Goal: Communication & Community: Answer question/provide support

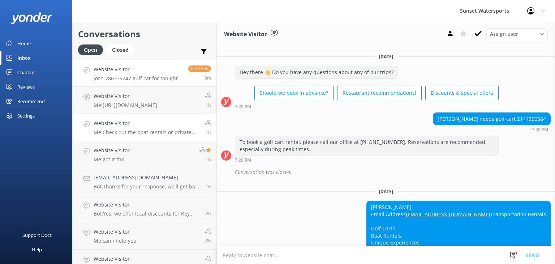
scroll to position [9772, 0]
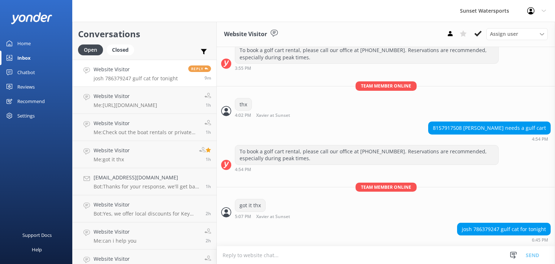
click at [283, 253] on textarea at bounding box center [386, 255] width 338 height 18
type textarea "g"
type textarea "got it"
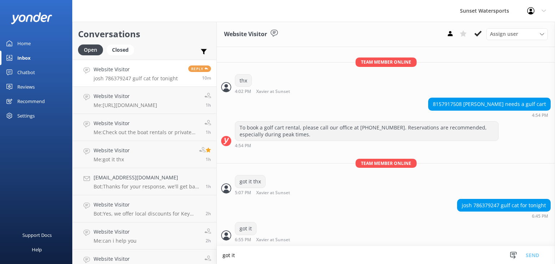
scroll to position [9795, 0]
click at [169, 76] on p "josh 786379247 gulf cat for tonight" at bounding box center [136, 78] width 84 height 7
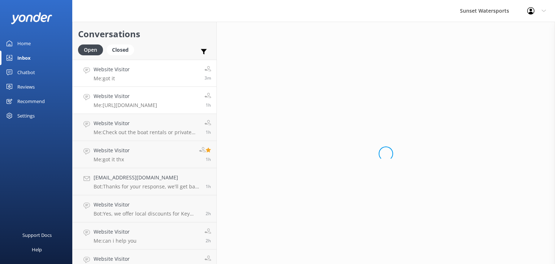
click at [126, 100] on div "Website Visitor Me: [URL][DOMAIN_NAME]" at bounding box center [126, 100] width 64 height 16
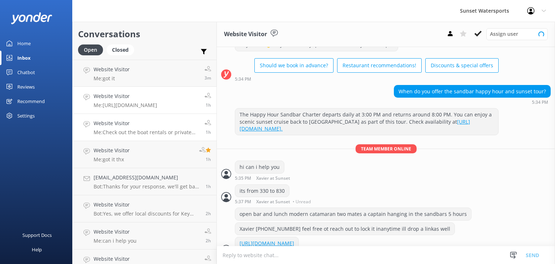
scroll to position [48, 0]
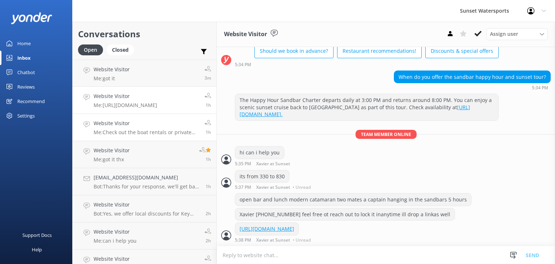
click at [142, 130] on p "Me: Check out the boat rentals or private charters :)" at bounding box center [147, 132] width 106 height 7
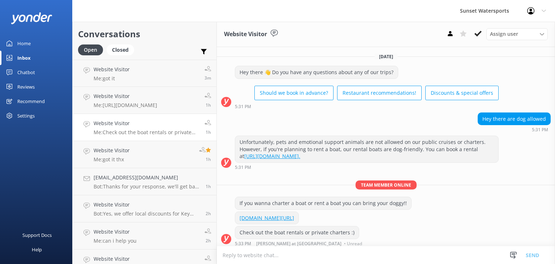
scroll to position [3, 0]
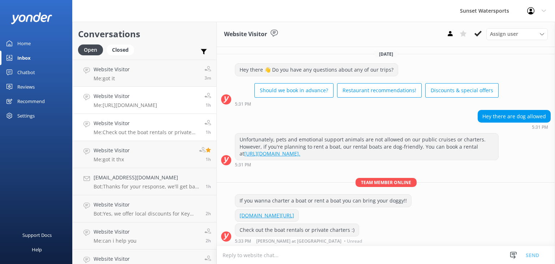
click at [142, 99] on h4 "Website Visitor" at bounding box center [126, 96] width 64 height 8
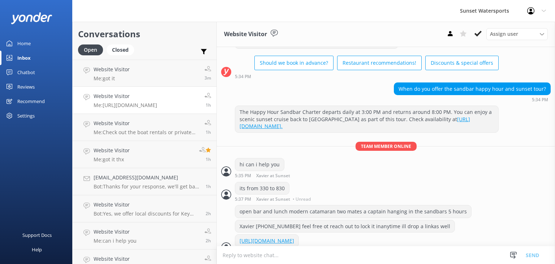
scroll to position [48, 0]
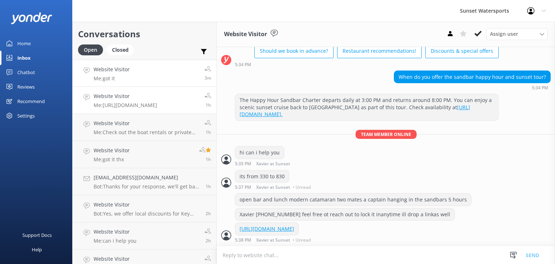
click at [132, 77] on link "Website Visitor Me: got it 3m" at bounding box center [145, 73] width 144 height 27
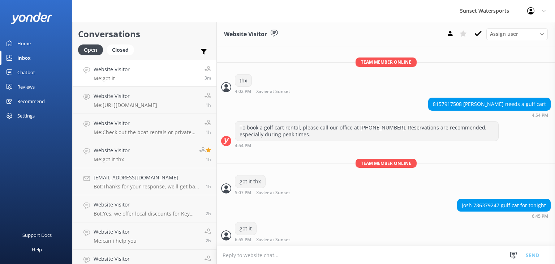
scroll to position [9795, 0]
click at [291, 255] on textarea at bounding box center [386, 255] width 338 height 18
type textarea "its short a number"
click at [246, 252] on textarea at bounding box center [386, 255] width 338 height 18
type textarea "its short a number"
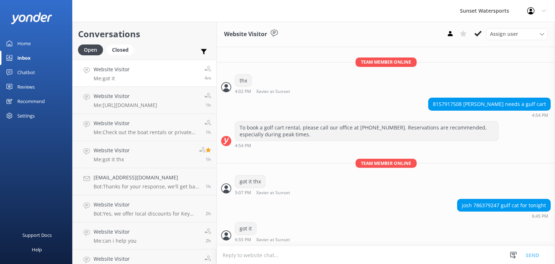
click at [155, 80] on link "Website Visitor Me: got it 4m" at bounding box center [145, 73] width 144 height 27
click at [172, 110] on link "Website Visitor Me: [URL][DOMAIN_NAME] 1h" at bounding box center [145, 100] width 144 height 27
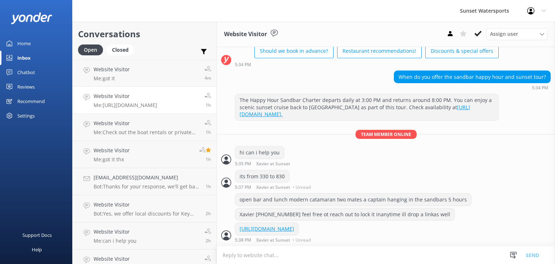
scroll to position [48, 0]
click at [135, 80] on p "sorry 7863792476" at bounding box center [115, 78] width 43 height 7
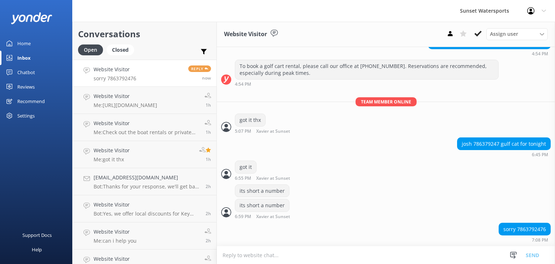
scroll to position [9857, 0]
type textarea "no worries"
click at [530, 256] on button "Send" at bounding box center [532, 255] width 27 height 18
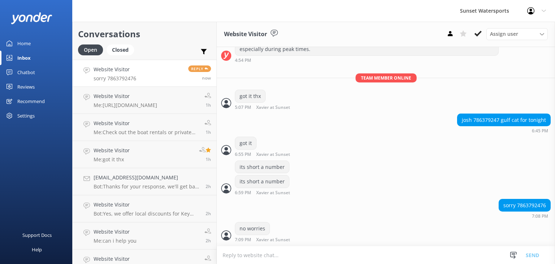
scroll to position [9880, 0]
